Goal: Task Accomplishment & Management: Manage account settings

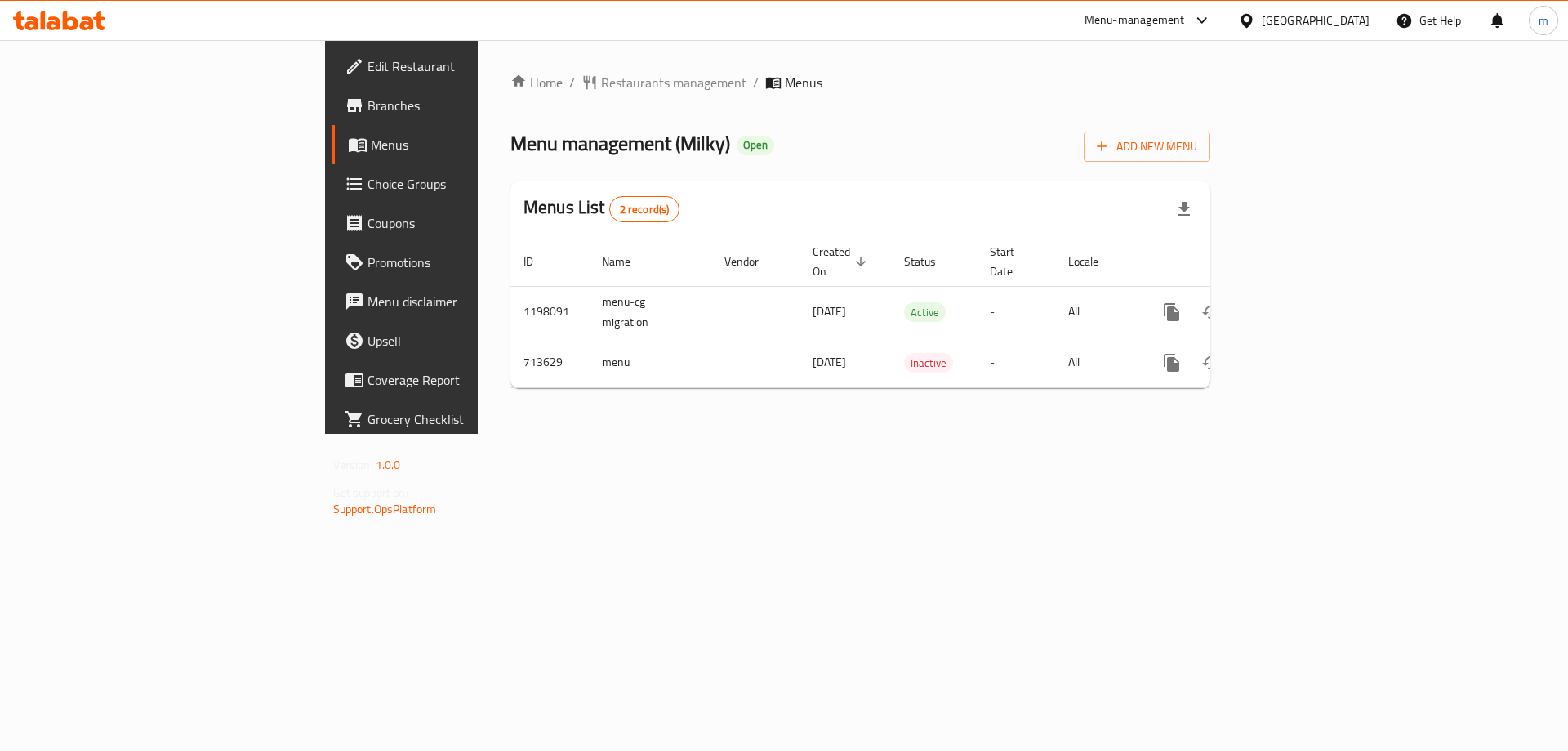
click at [368, 187] on span "Choice Groups" at bounding box center [471, 184] width 207 height 20
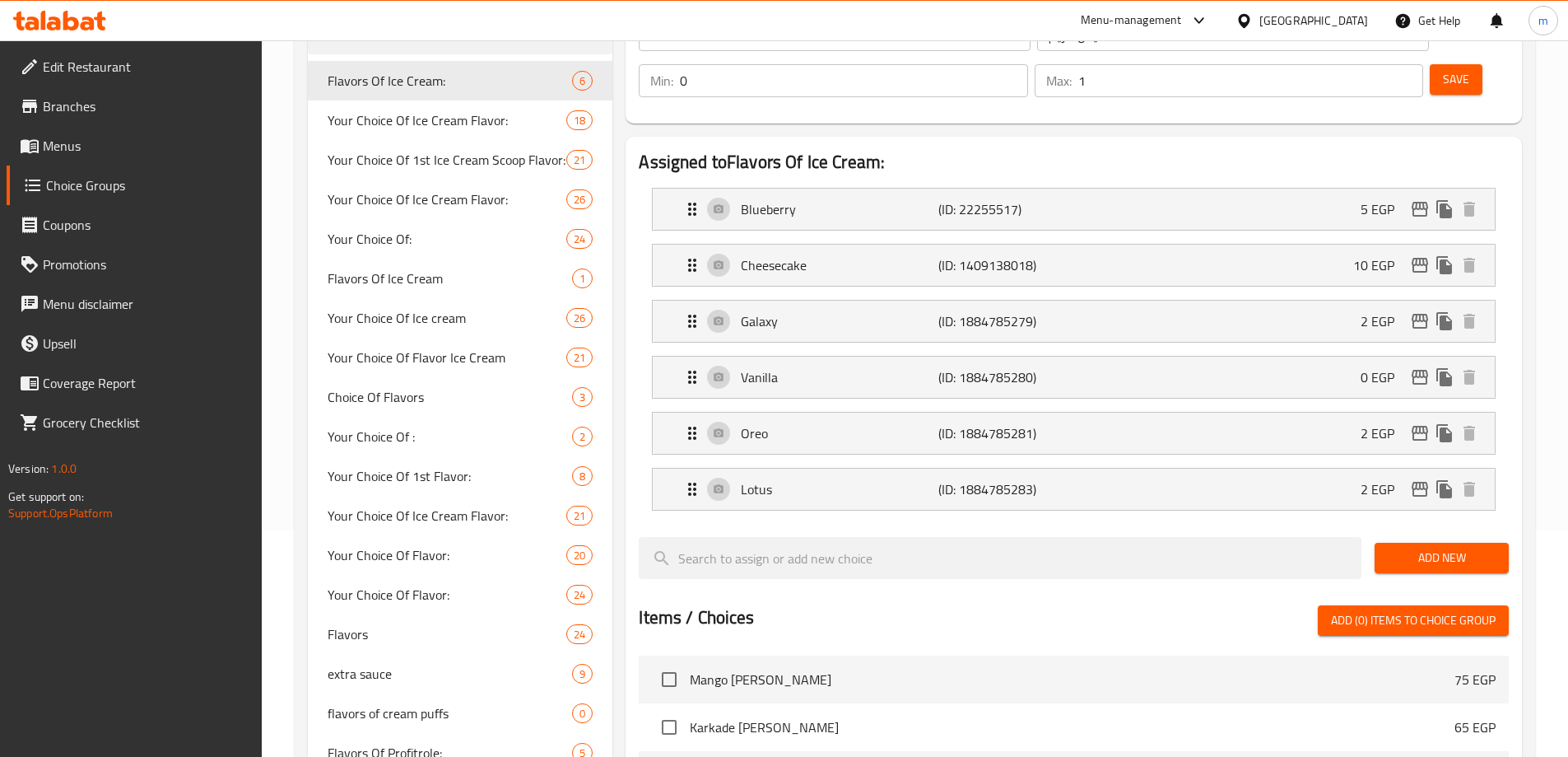
scroll to position [412, 0]
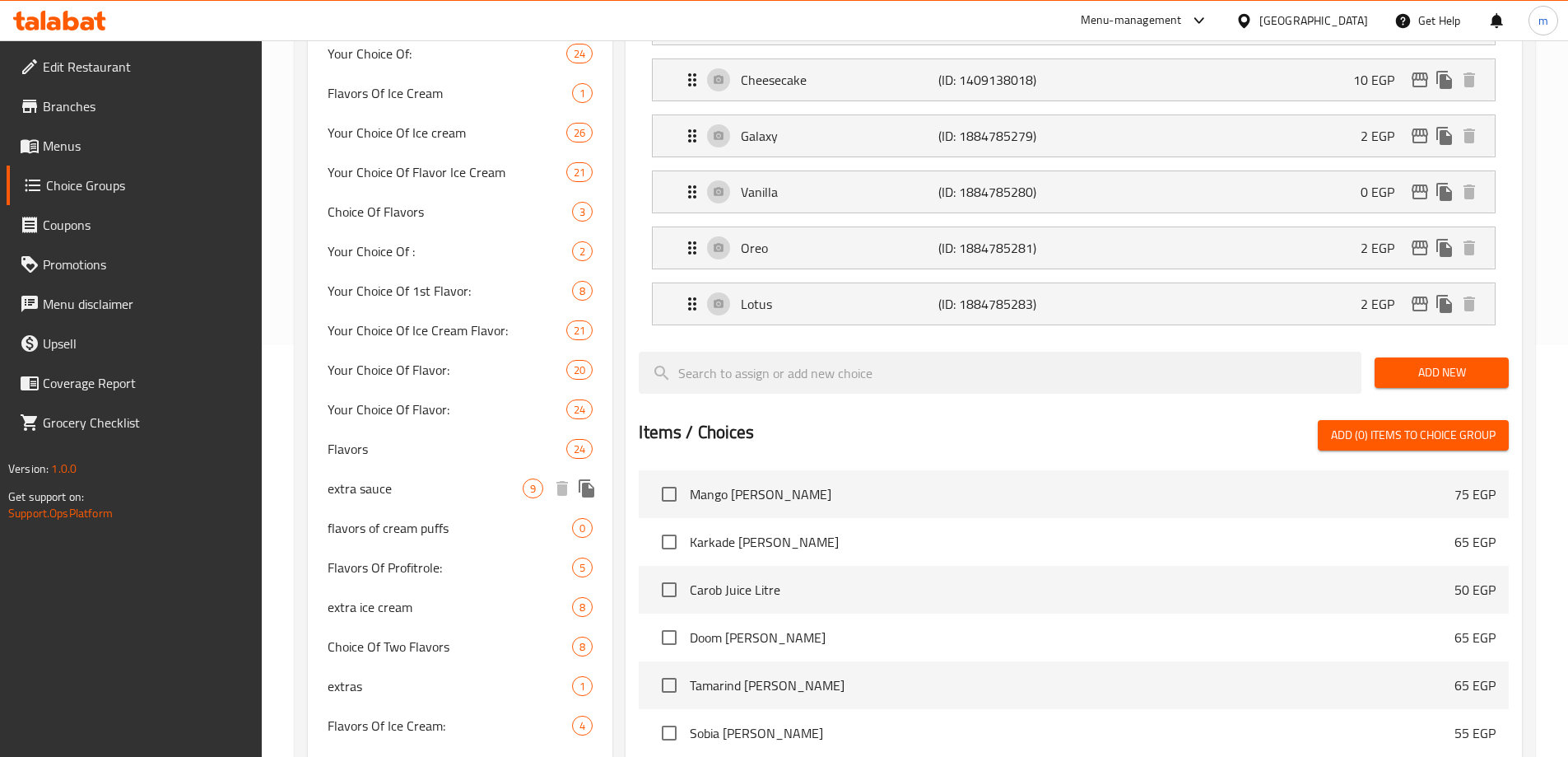
click at [371, 486] on span "extra sauce" at bounding box center [426, 488] width 196 height 20
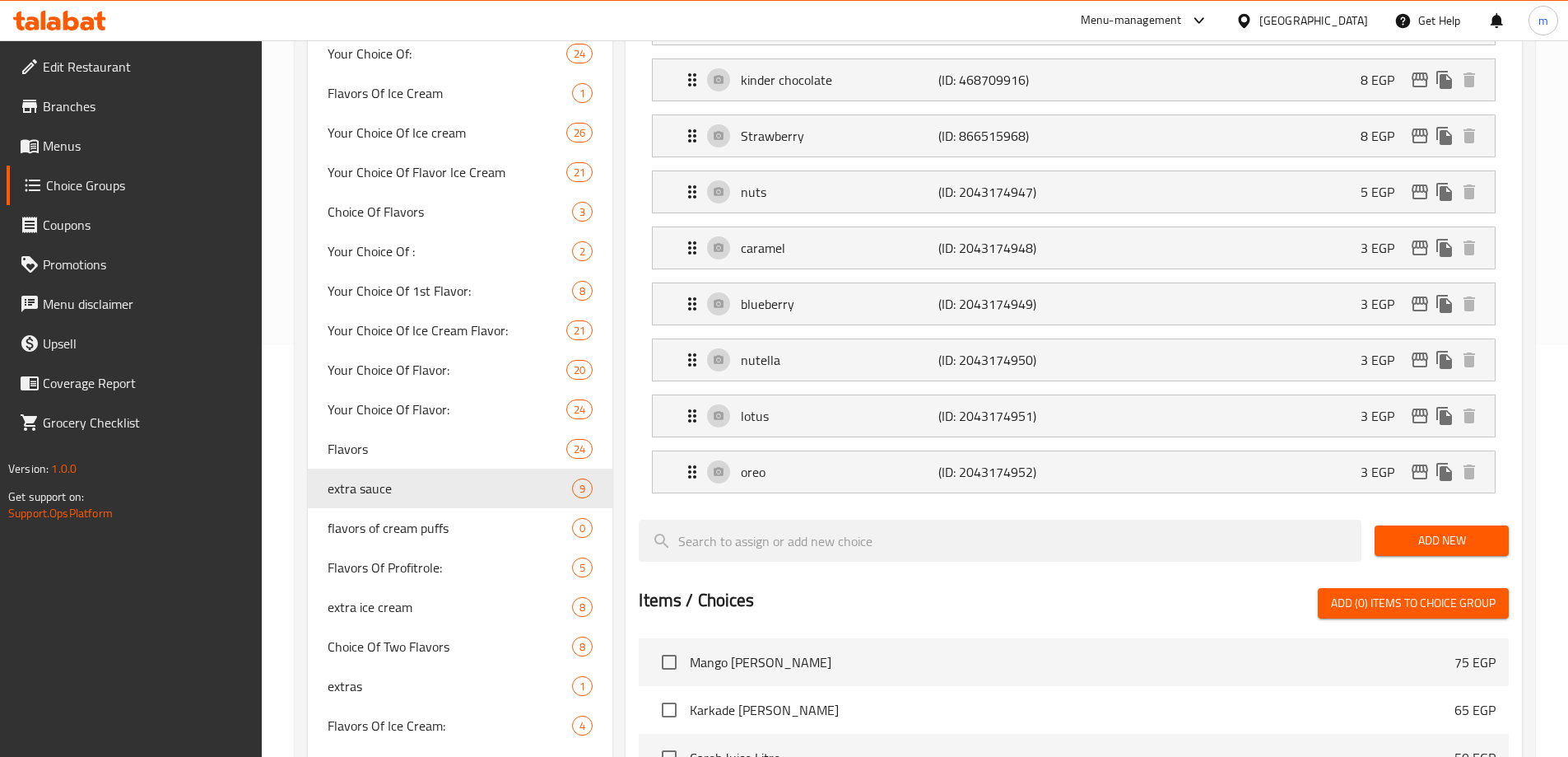
type input "extra sauce"
type input "اضافات صوص"
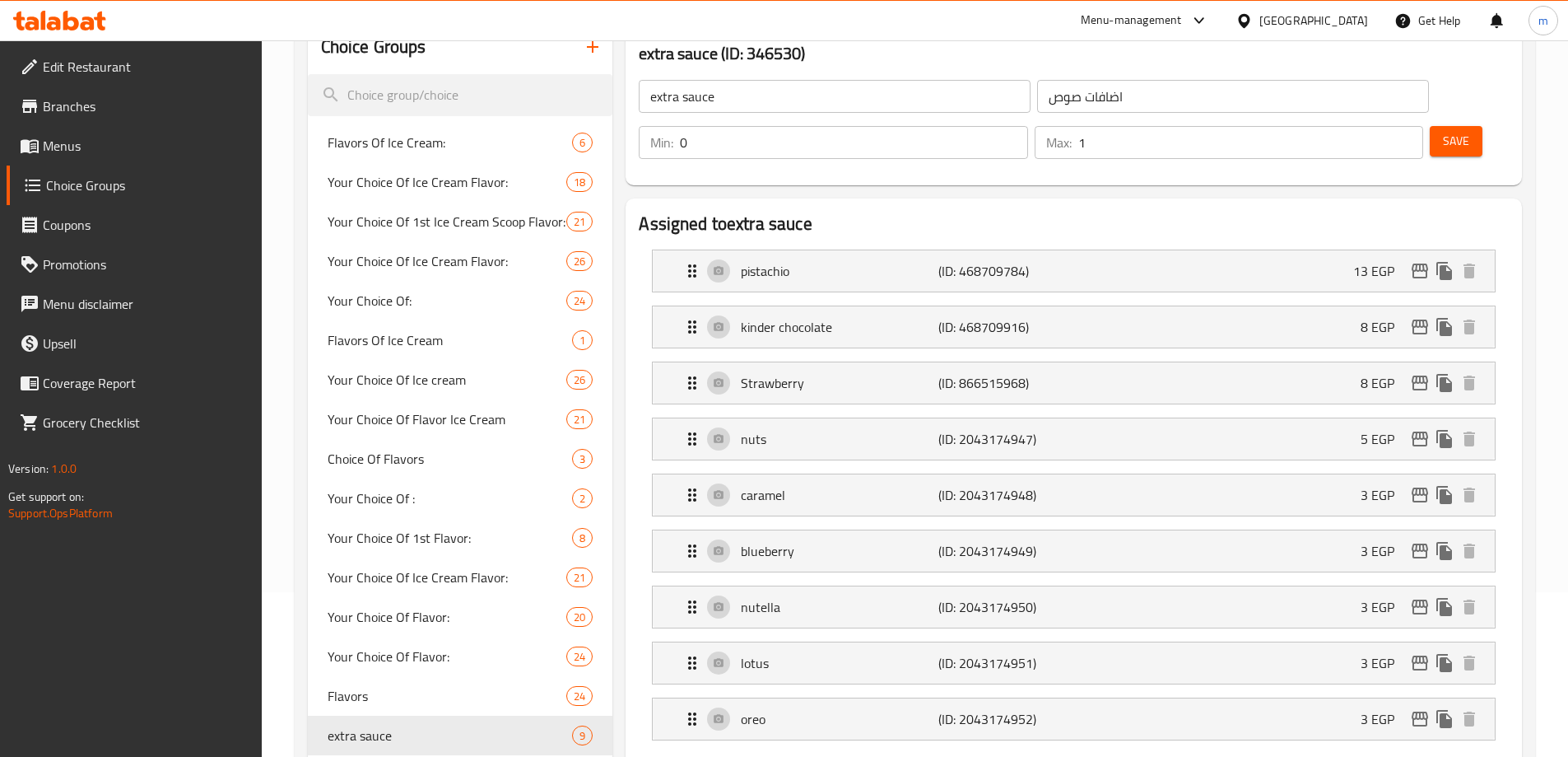
scroll to position [0, 0]
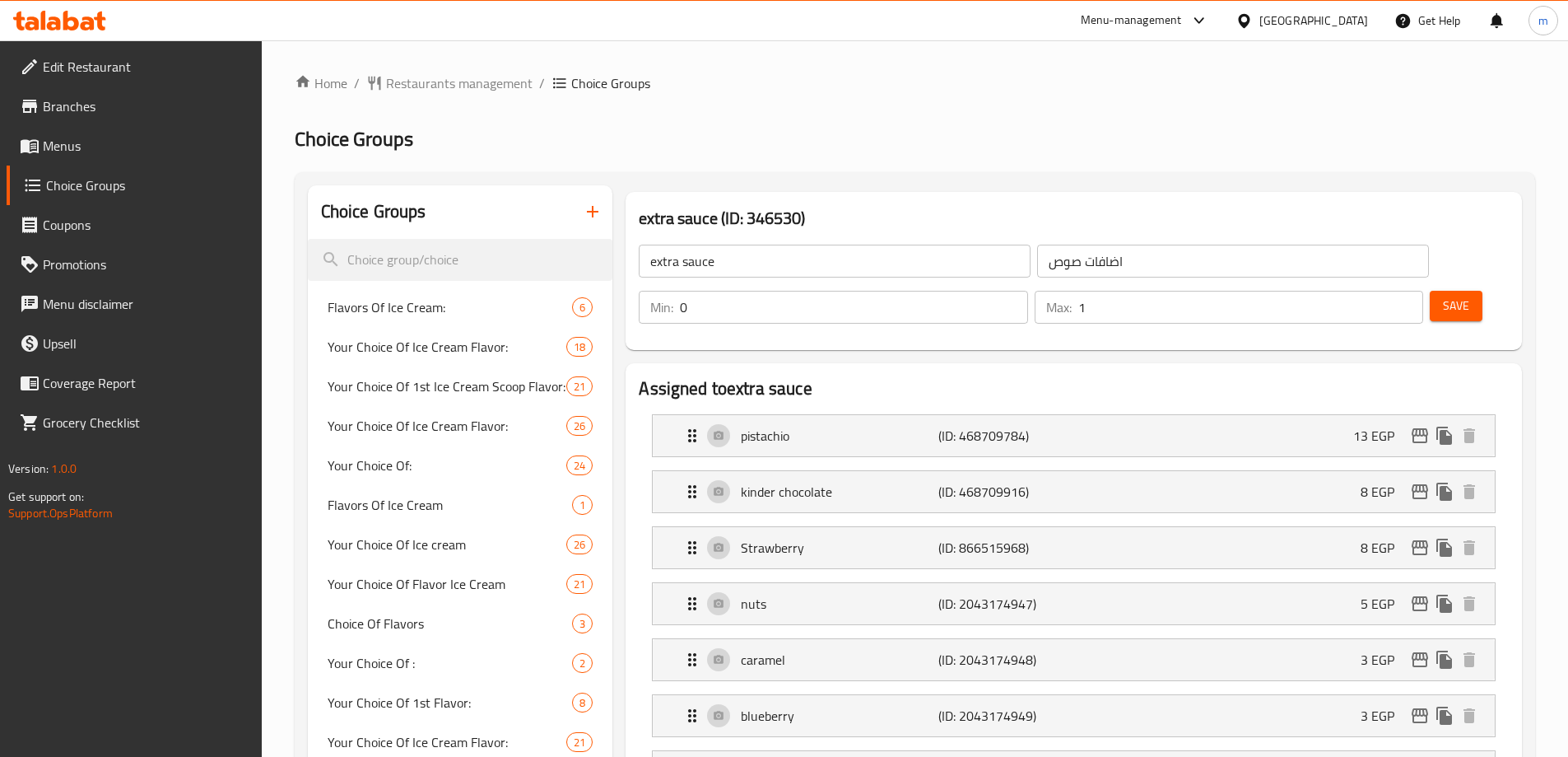
click at [934, 149] on h2 "Choice Groups" at bounding box center [914, 139] width 1240 height 27
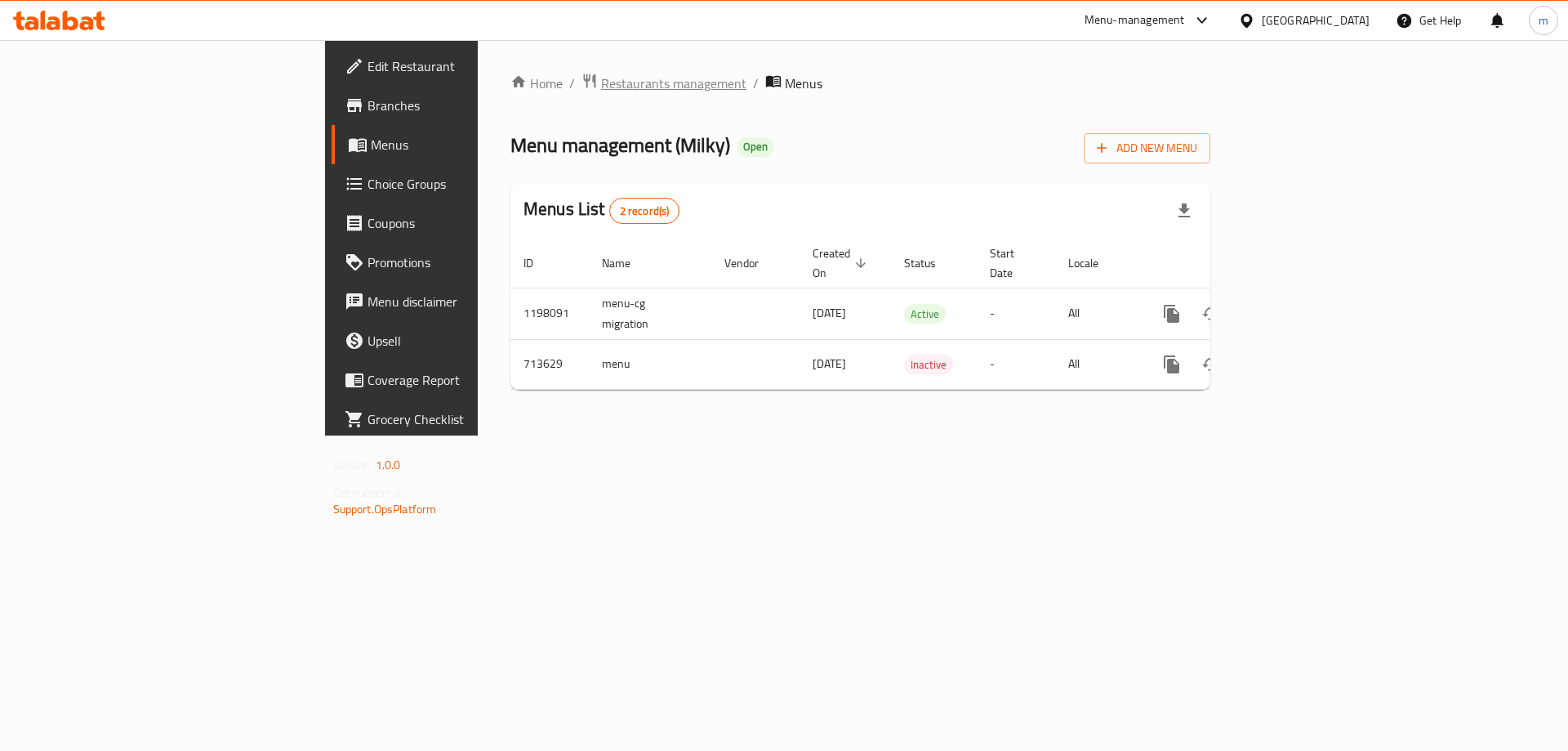
click at [601, 75] on span "Restaurants management" at bounding box center [673, 83] width 146 height 20
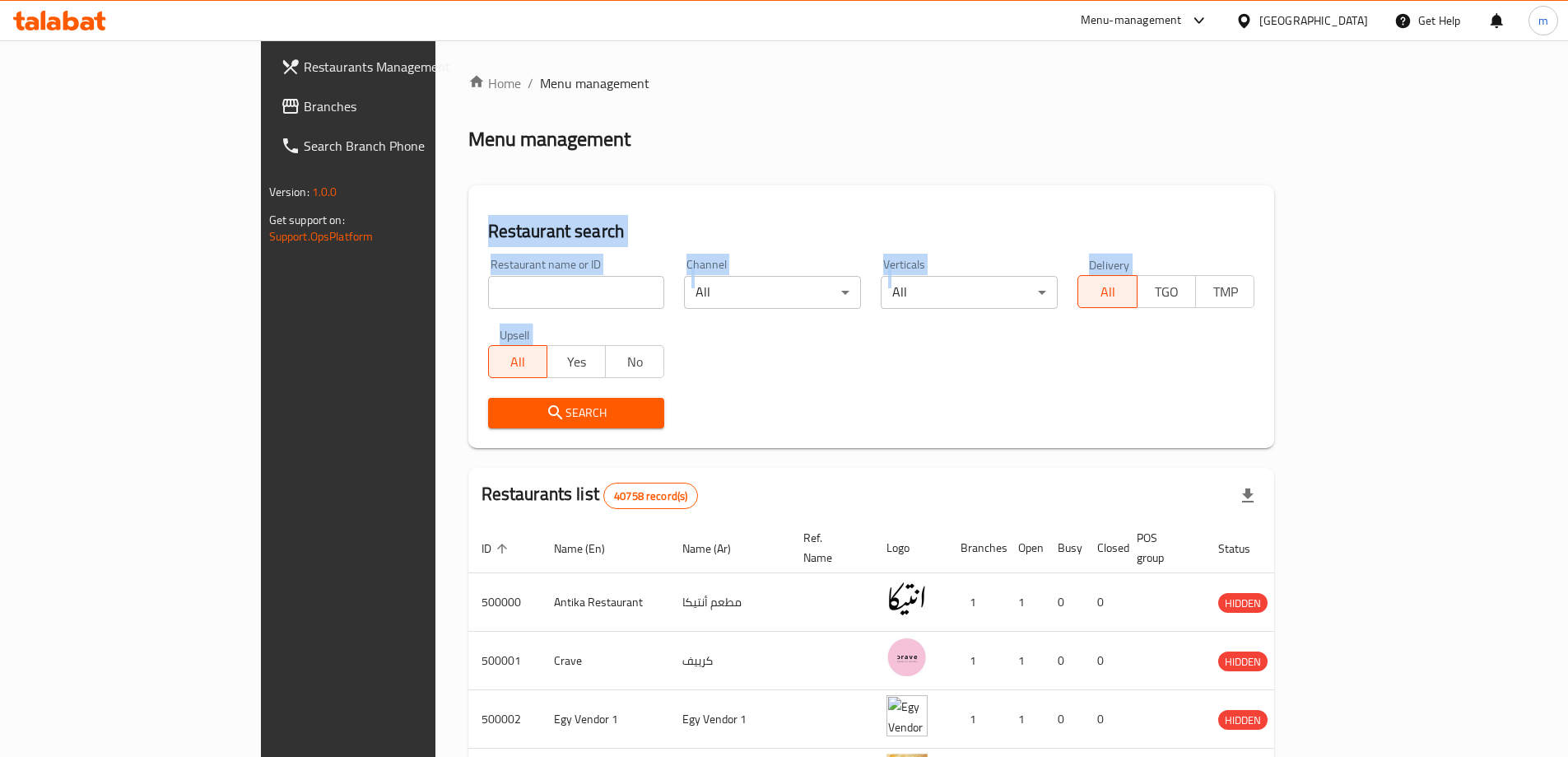
drag, startPoint x: 455, startPoint y: 126, endPoint x: 450, endPoint y: 147, distance: 21.6
click at [469, 134] on div "Home / Menu management Menu management Restaurant search Restaurant name or ID …" at bounding box center [872, 630] width 806 height 1114
click at [691, 172] on div "Home / Menu management Menu management Restaurant search Restaurant name or ID …" at bounding box center [872, 630] width 806 height 1114
click at [488, 276] on input "search" at bounding box center [576, 292] width 177 height 33
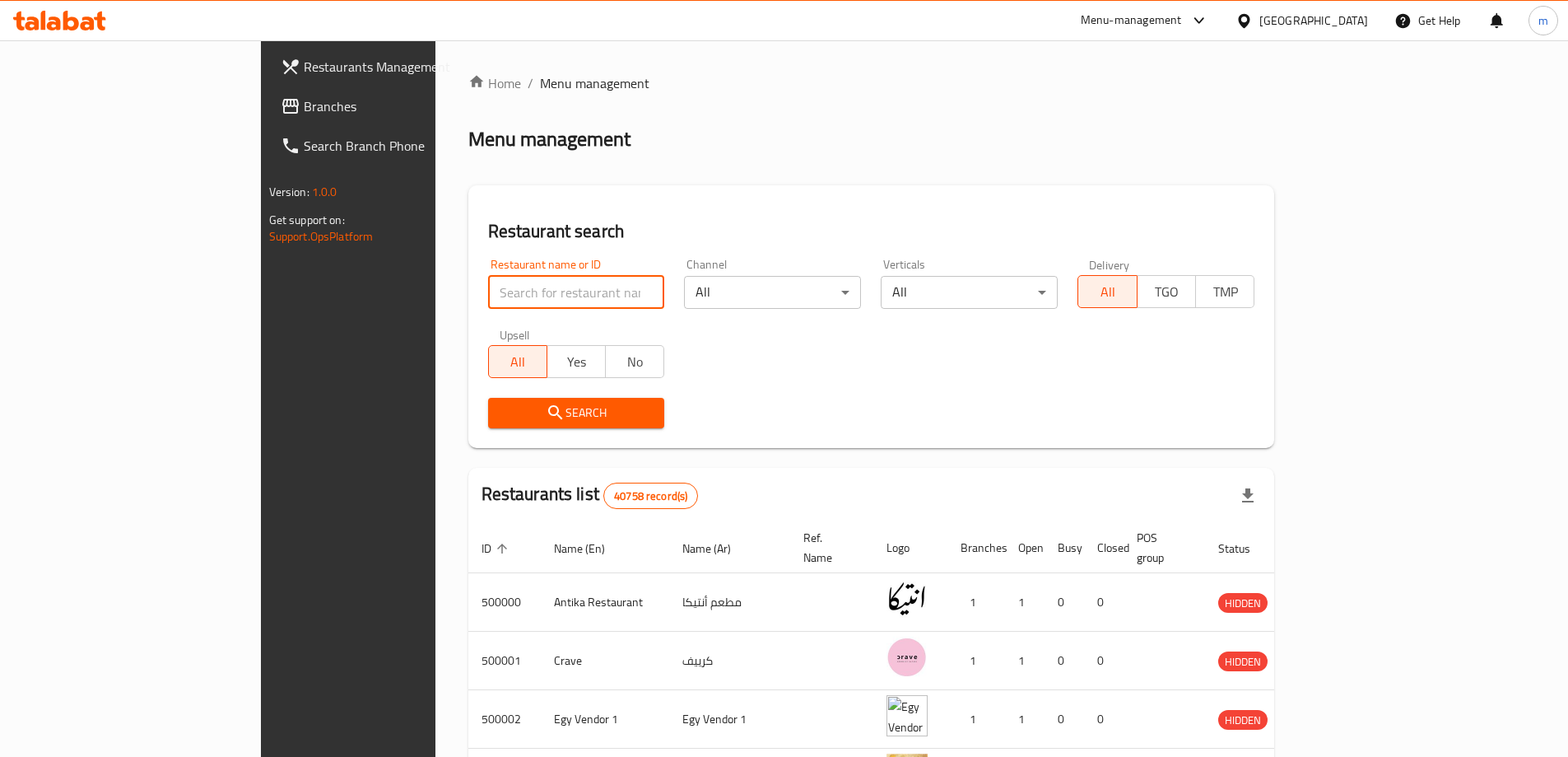
drag, startPoint x: 104, startPoint y: 97, endPoint x: 112, endPoint y: 110, distance: 15.3
click at [304, 97] on span "Branches" at bounding box center [407, 106] width 206 height 20
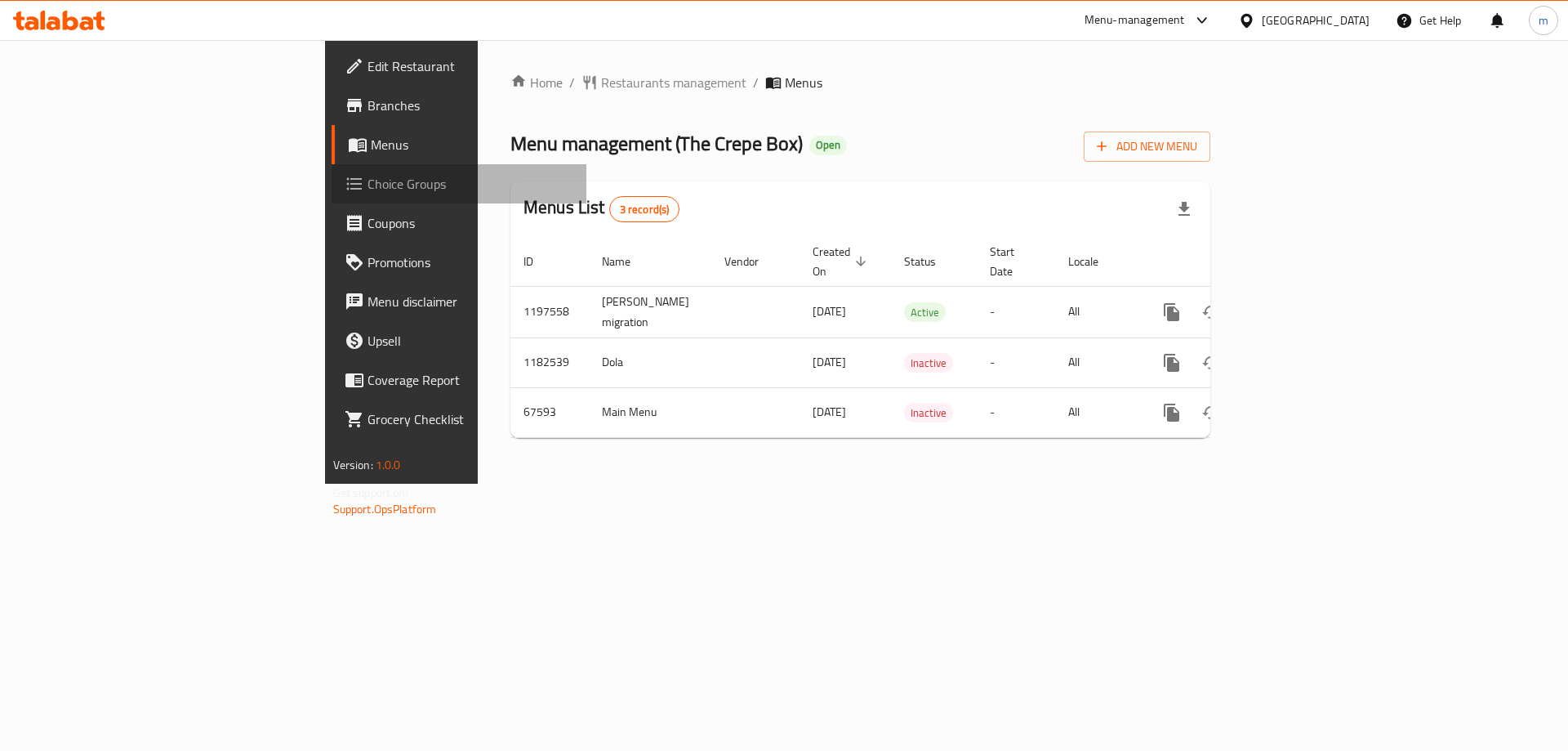
click at [368, 175] on span "Choice Groups" at bounding box center [471, 184] width 207 height 20
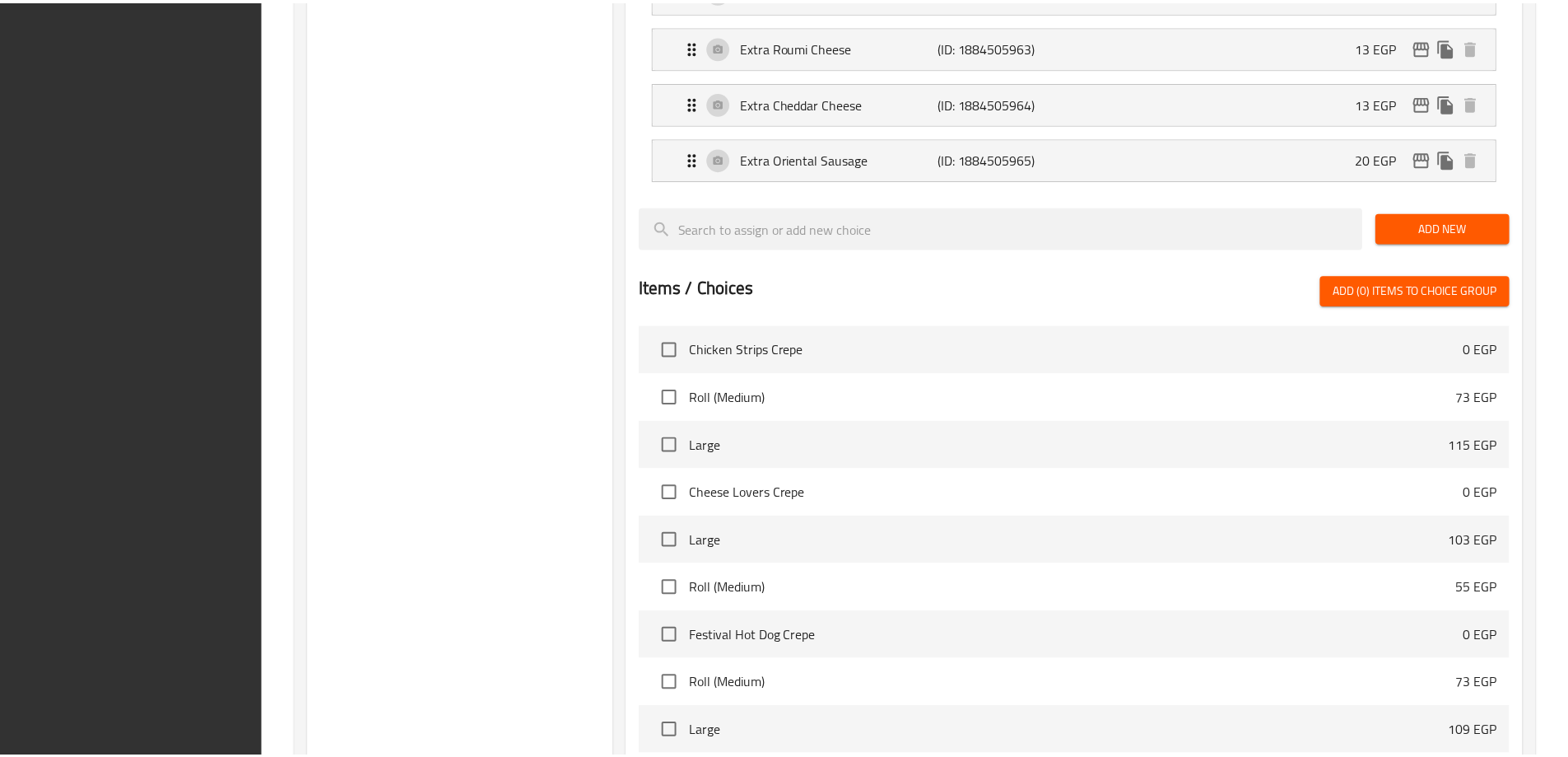
scroll to position [1380, 0]
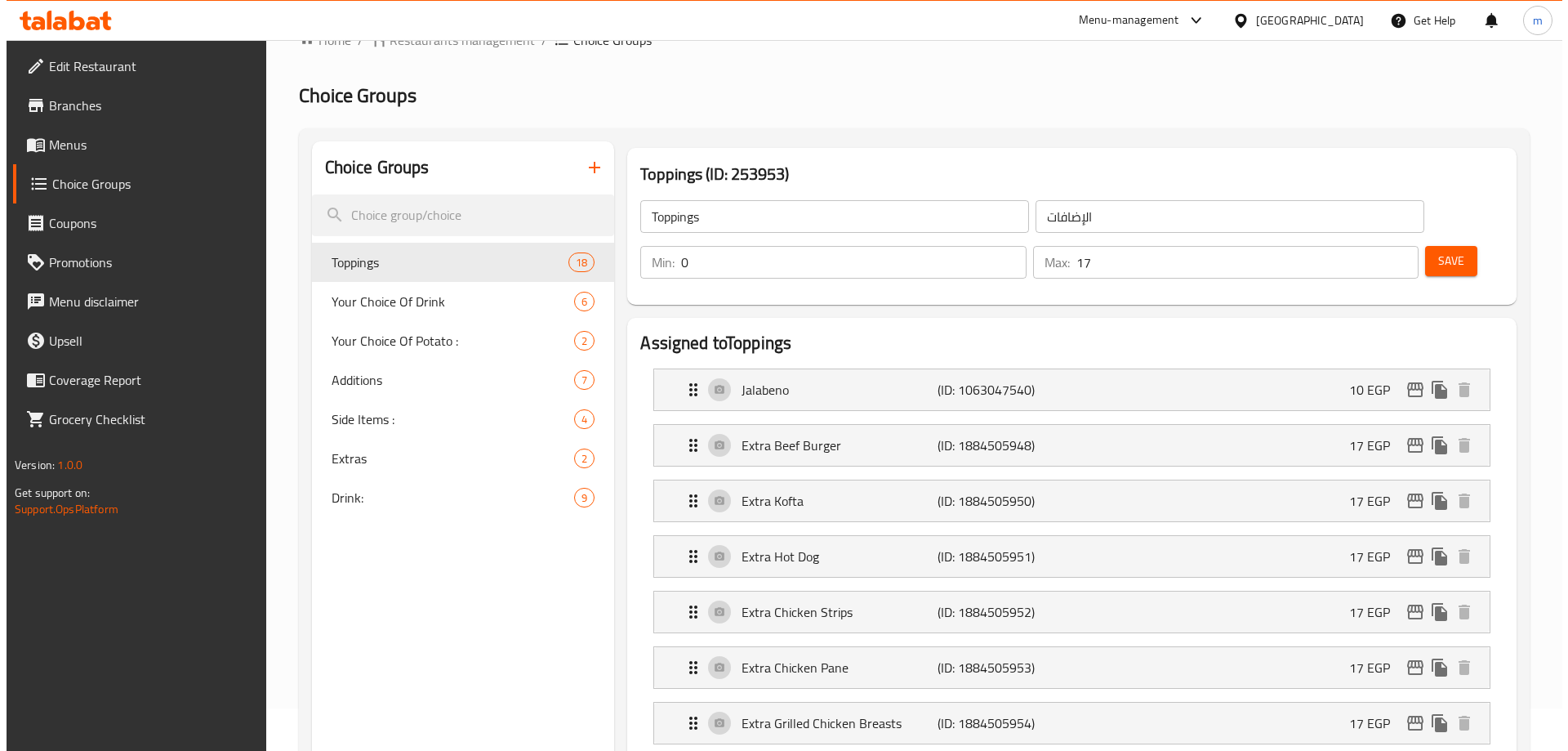
scroll to position [0, 0]
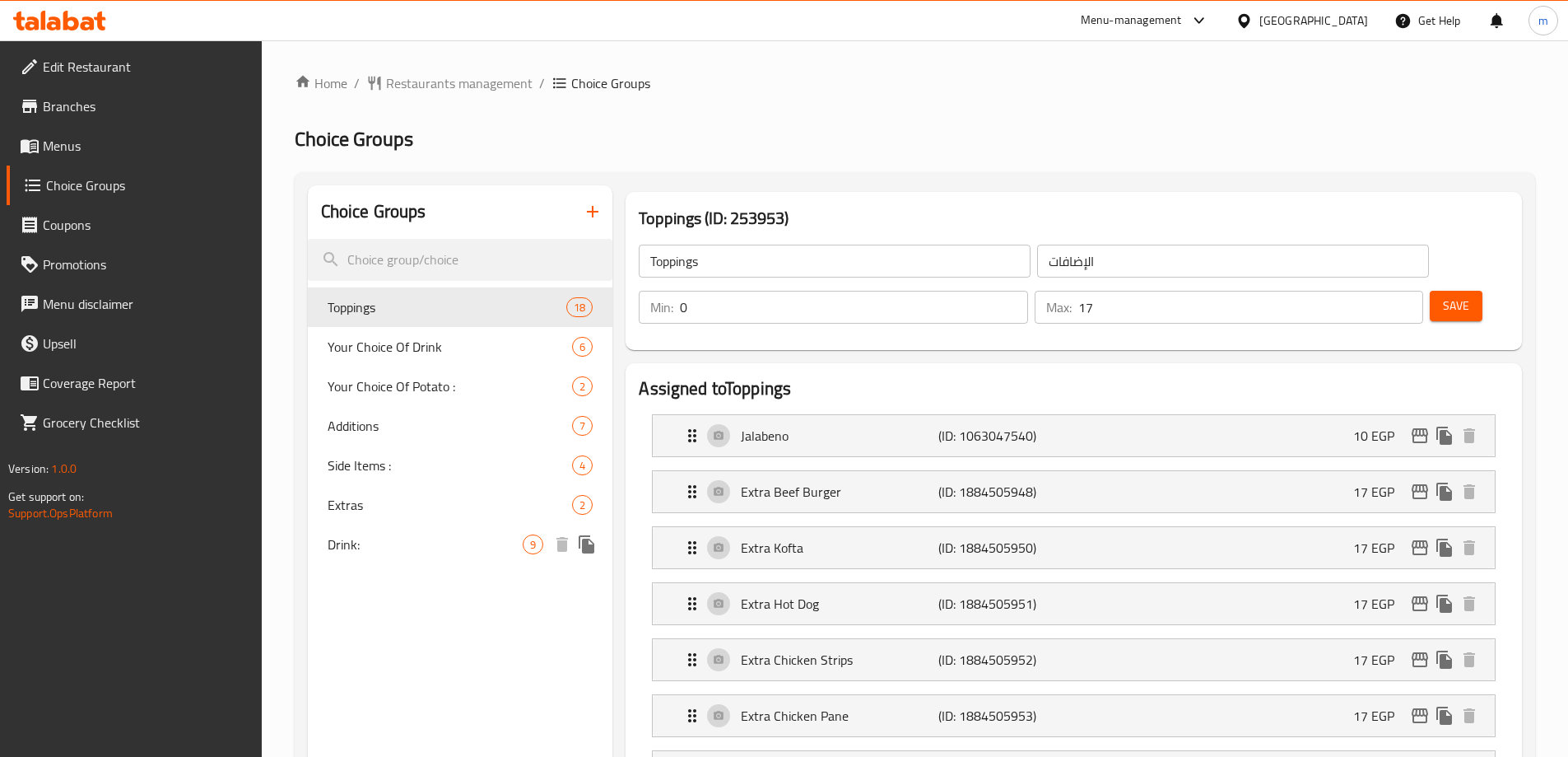
click at [381, 556] on div "Drink: 9" at bounding box center [460, 545] width 305 height 40
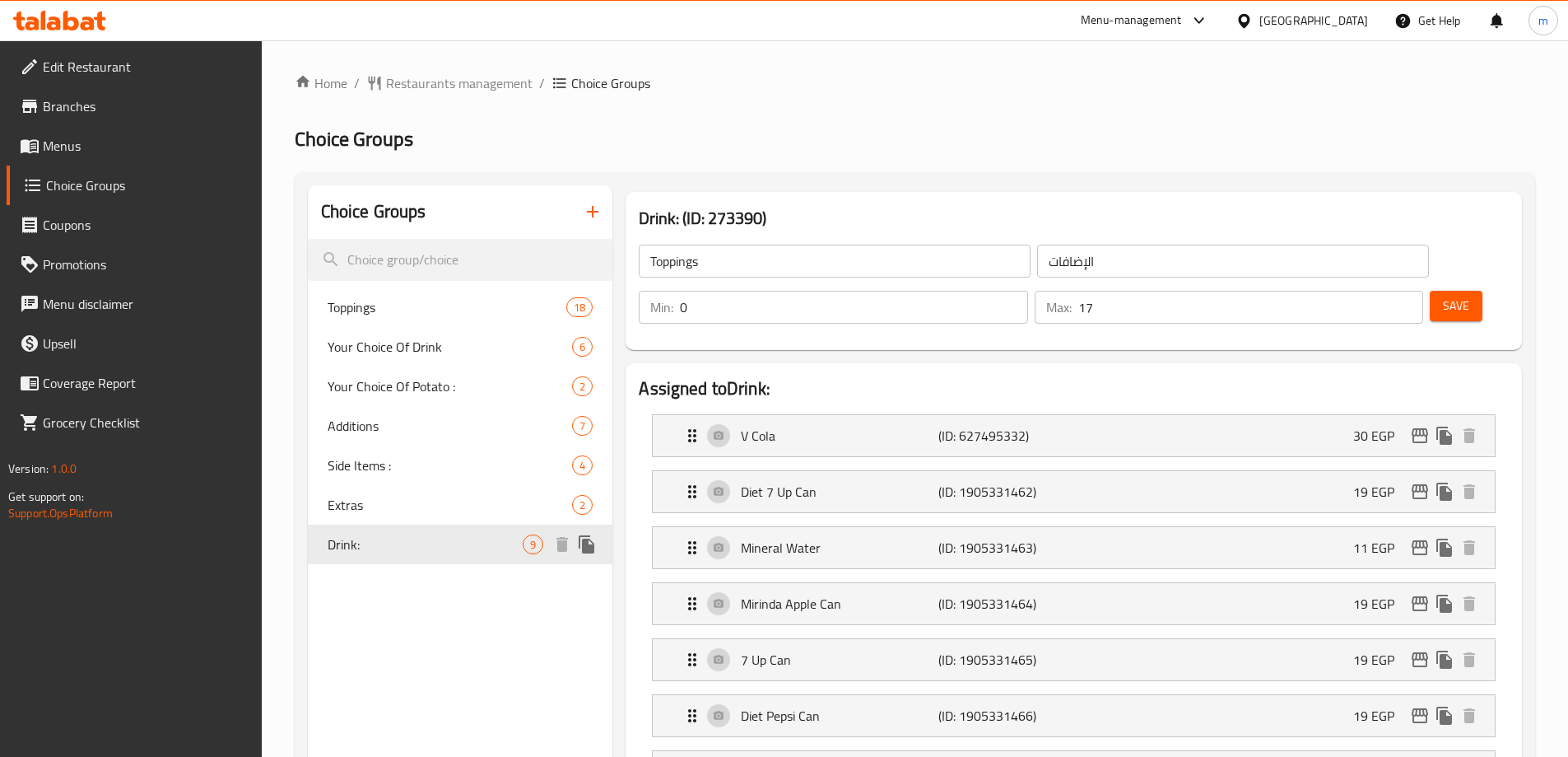
type input "Drink:"
type input "المشروب:"
type input "8"
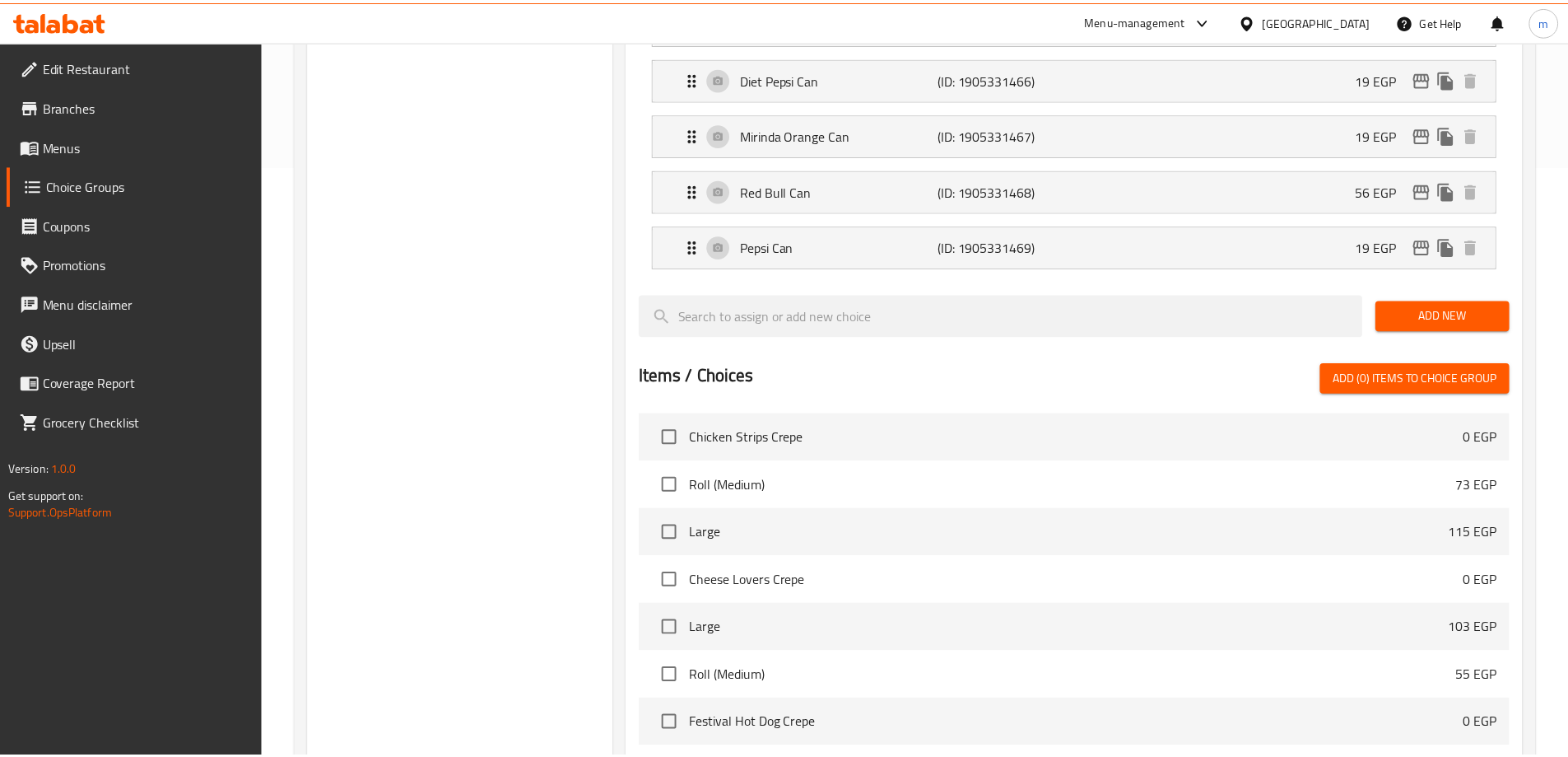
scroll to position [876, 0]
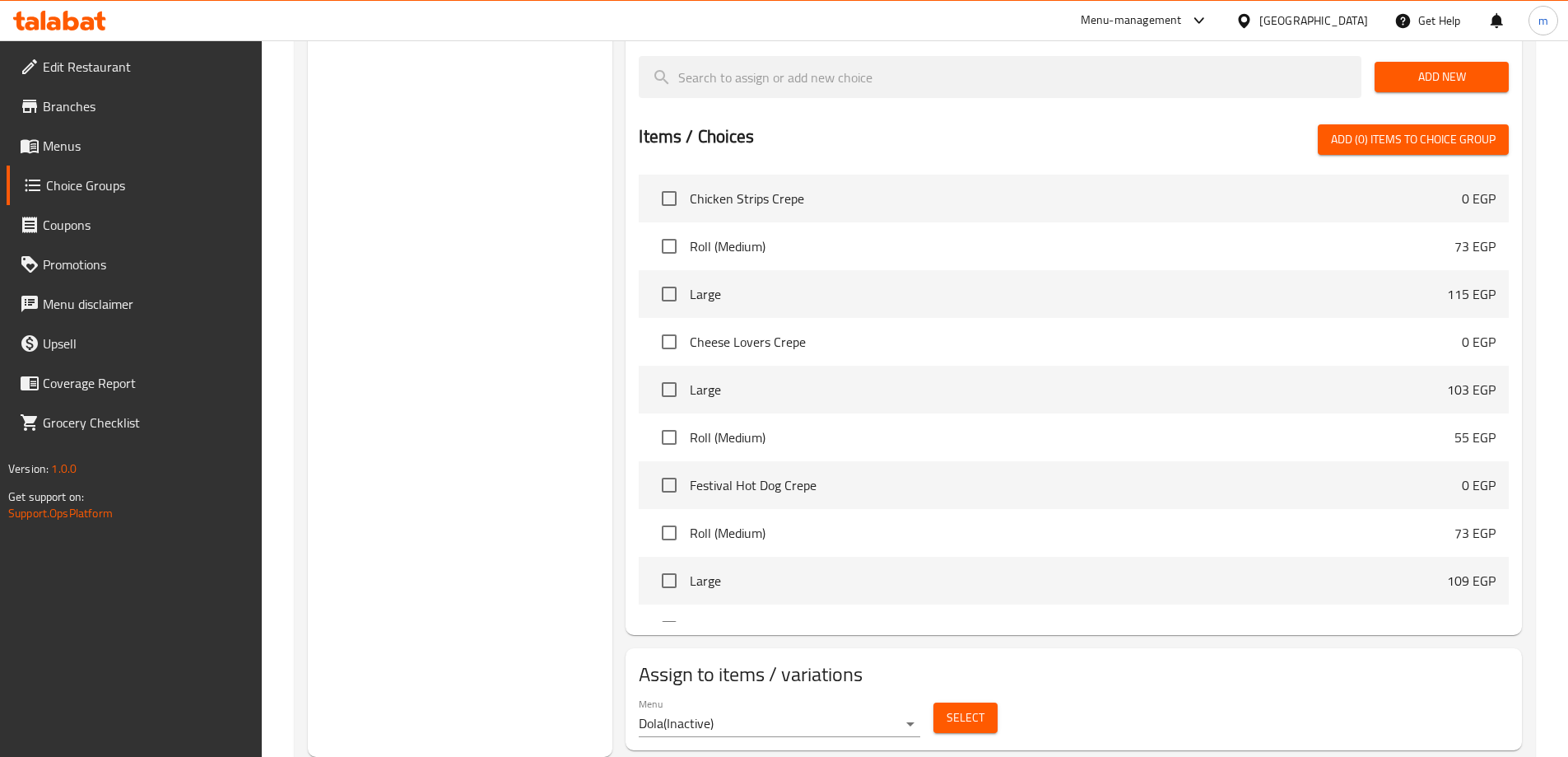
click at [559, 404] on div "Choice Groups Toppings 18 Your Choice Of Drink 6 Your Choice Of Potato : 2 Addi…" at bounding box center [460, 33] width 305 height 1447
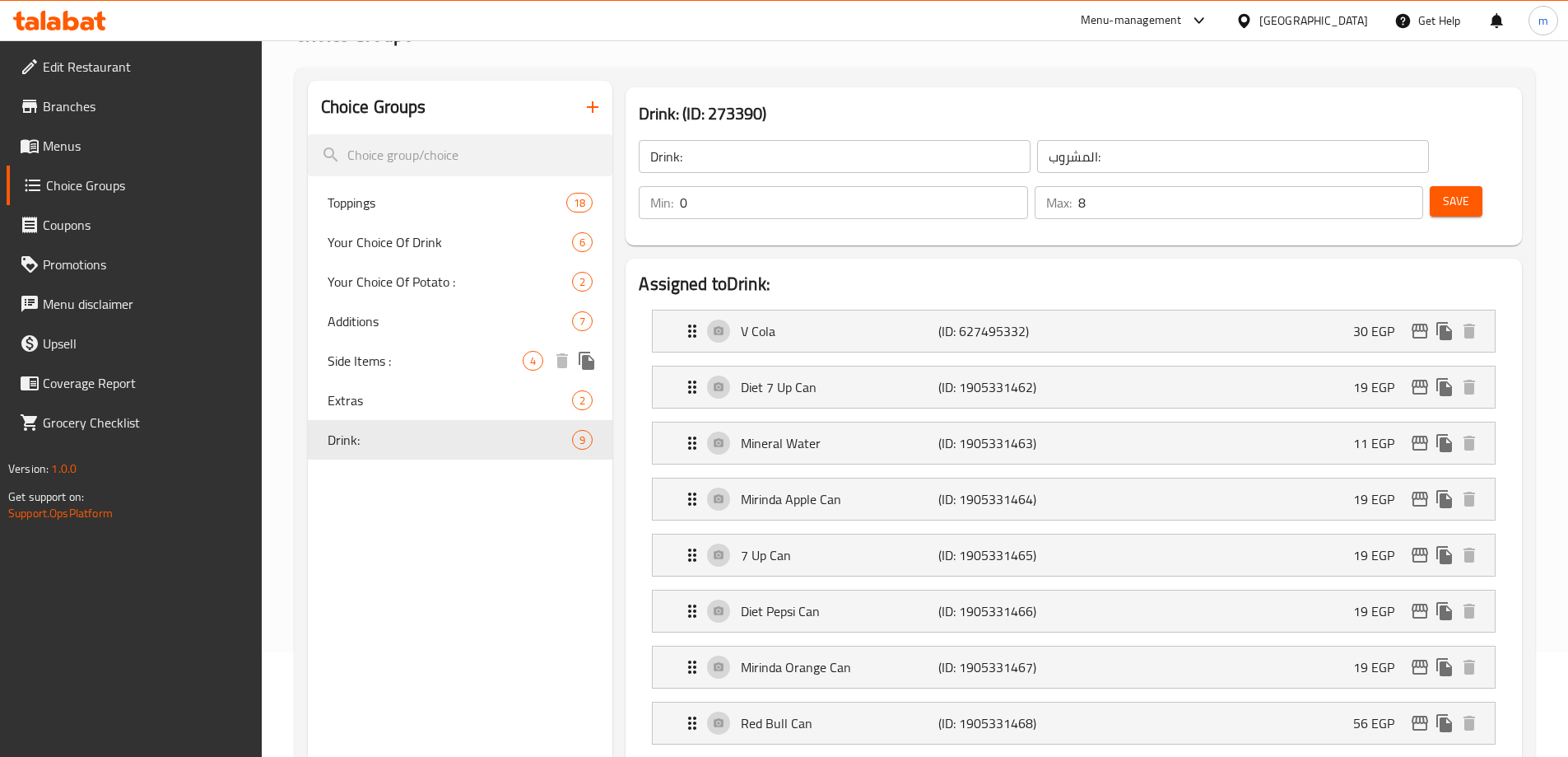
scroll to position [134, 0]
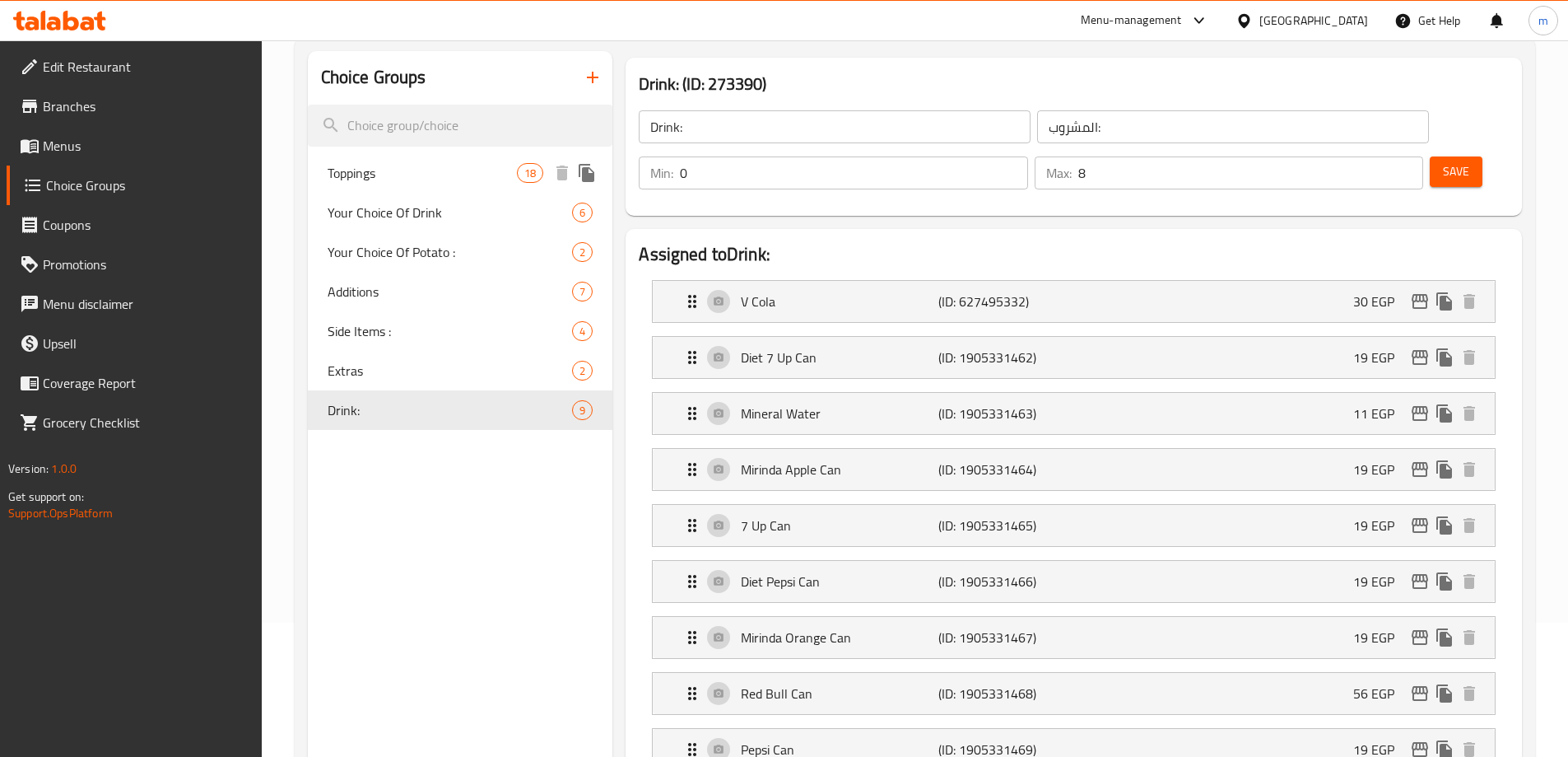
click at [445, 187] on div "Toppings 18" at bounding box center [460, 173] width 305 height 40
type input "Toppings"
type input "الإضافات"
type input "17"
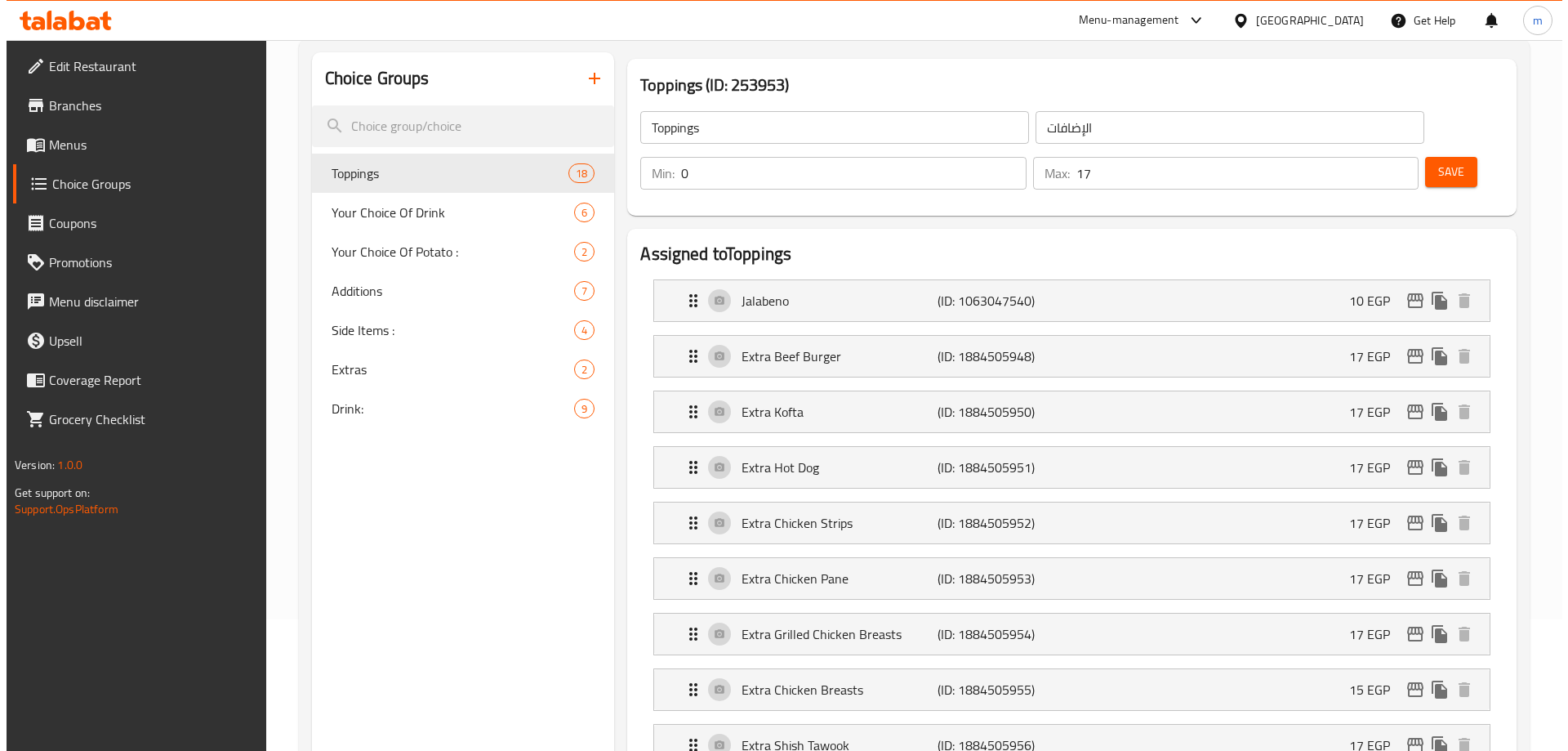
scroll to position [0, 0]
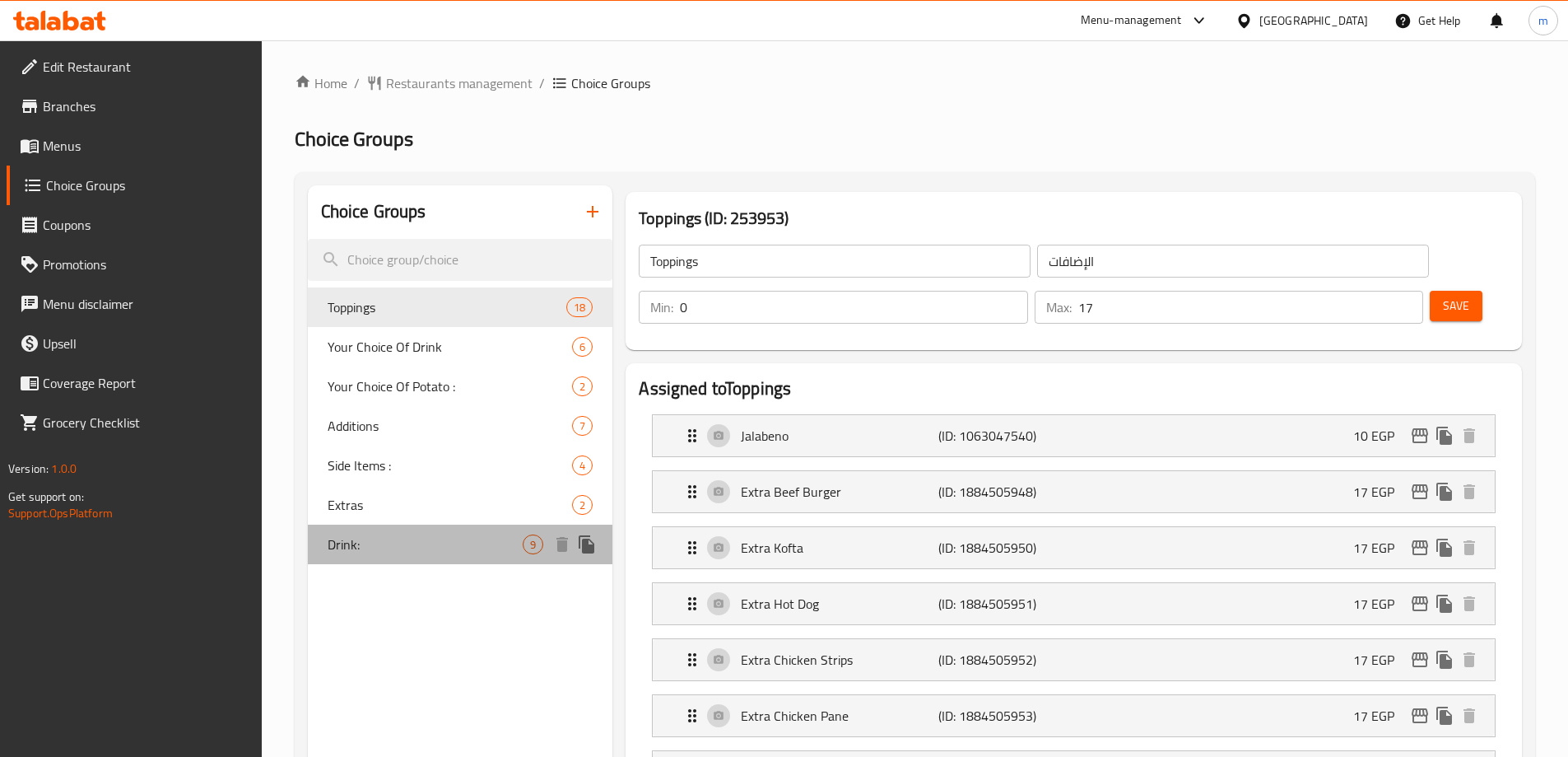
click at [429, 530] on div "Drink: 9" at bounding box center [460, 545] width 305 height 40
type input "Drink:"
type input "المشروب:"
type input "8"
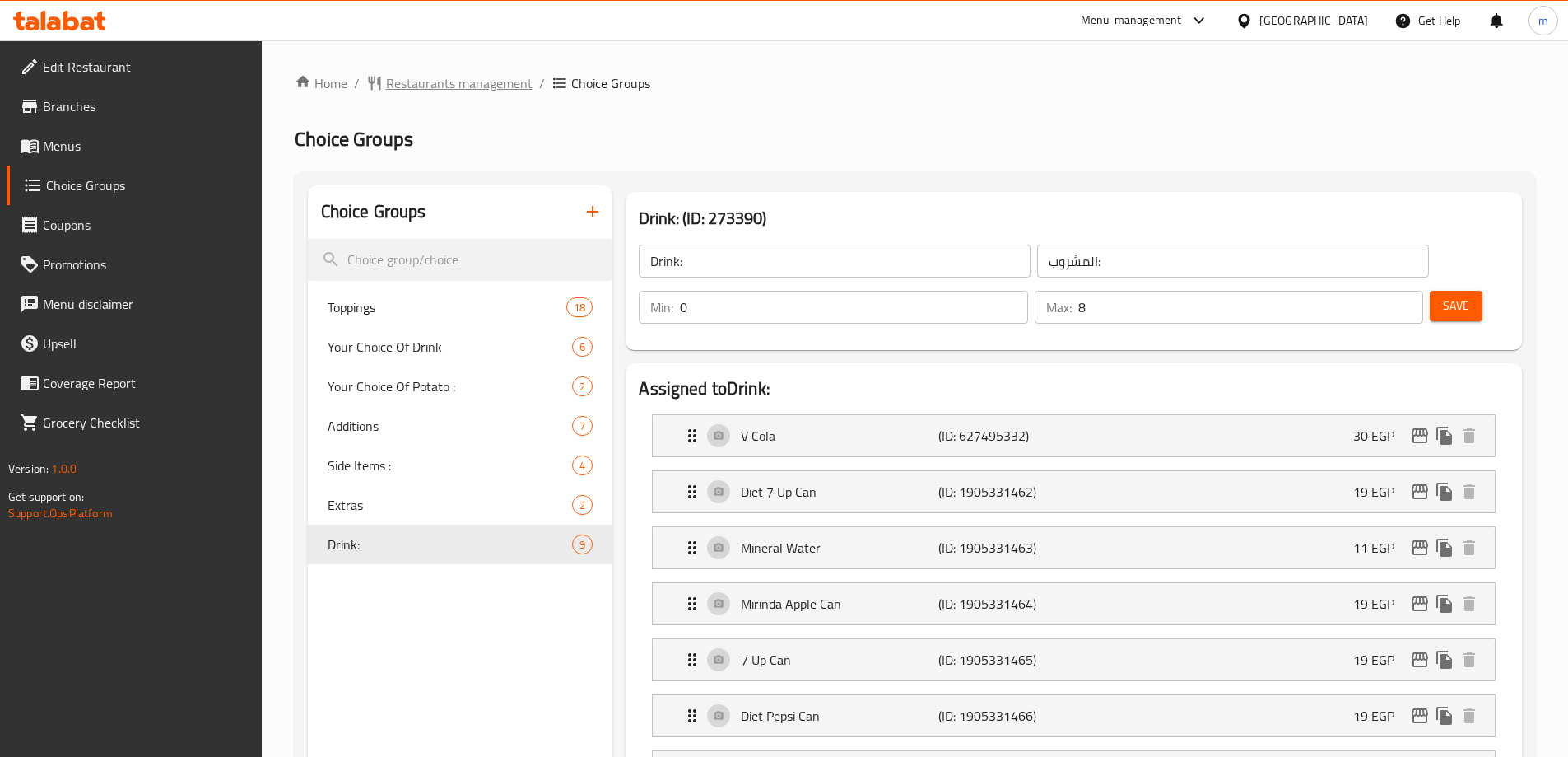
click at [460, 82] on span "Restaurants management" at bounding box center [459, 83] width 147 height 20
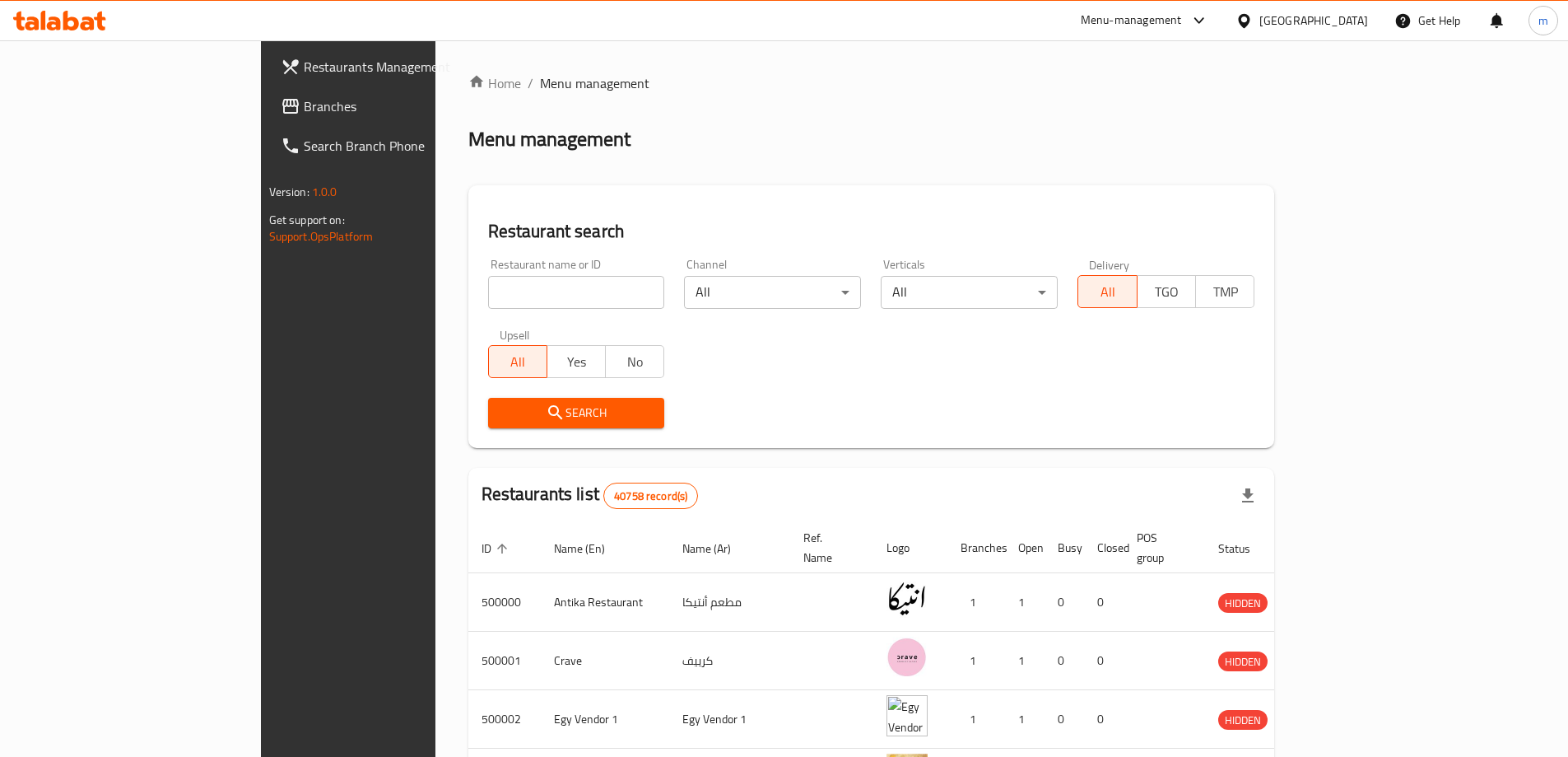
click at [53, 100] on div at bounding box center [784, 378] width 1568 height 757
click at [304, 101] on span "Branches" at bounding box center [407, 106] width 206 height 20
